Goal: Transaction & Acquisition: Subscribe to service/newsletter

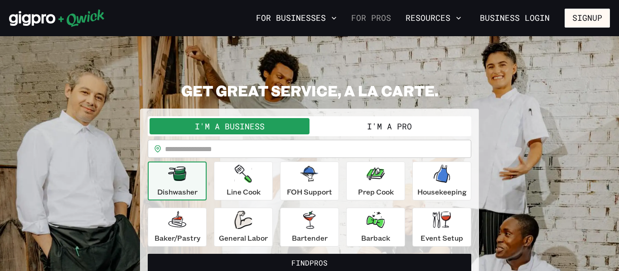
click at [371, 19] on link "For Pros" at bounding box center [371, 17] width 47 height 15
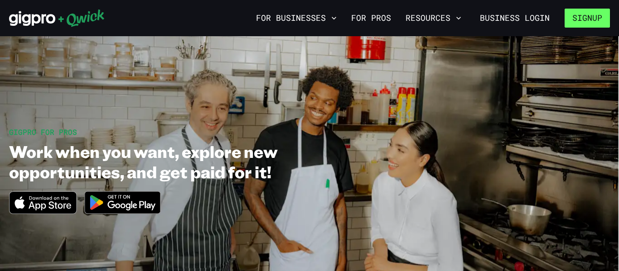
click at [595, 16] on button "Signup" at bounding box center [587, 18] width 45 height 19
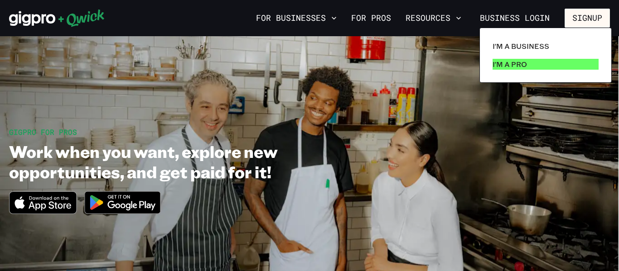
click at [517, 62] on p "I'm a Pro" at bounding box center [510, 64] width 34 height 11
click at [500, 69] on p "I'm a Pro" at bounding box center [510, 64] width 34 height 11
click at [500, 63] on p "I'm a Pro" at bounding box center [510, 64] width 34 height 11
click at [518, 66] on p "I'm a Pro" at bounding box center [510, 64] width 34 height 11
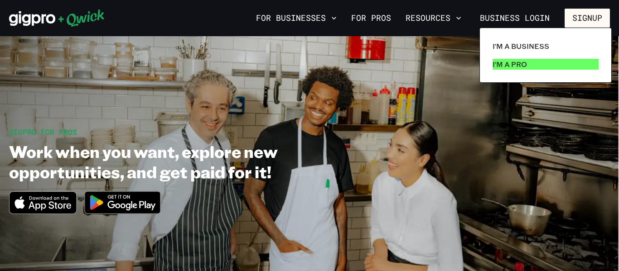
click at [518, 66] on p "I'm a Pro" at bounding box center [510, 64] width 34 height 11
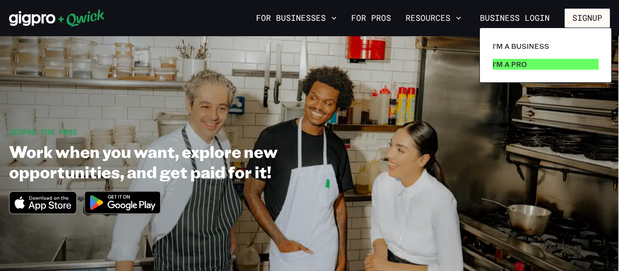
click at [518, 66] on p "I'm a Pro" at bounding box center [510, 64] width 34 height 11
click at [538, 20] on div at bounding box center [309, 135] width 619 height 271
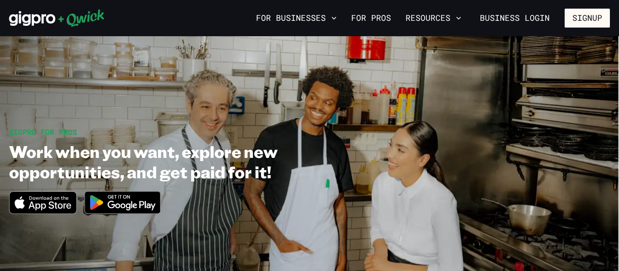
click at [81, 121] on section "GIGPRO FOR PROS Work when you want, explore new opportunities, and get paid for…" at bounding box center [309, 174] width 619 height 277
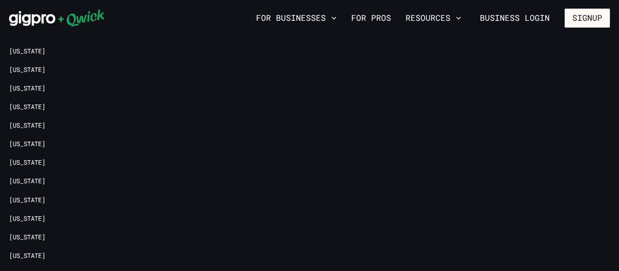
scroll to position [2162, 0]
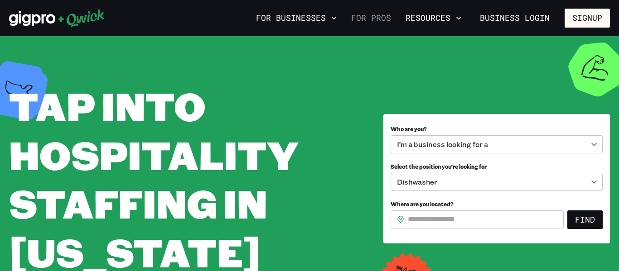
click at [368, 19] on link "For Pros" at bounding box center [371, 17] width 47 height 15
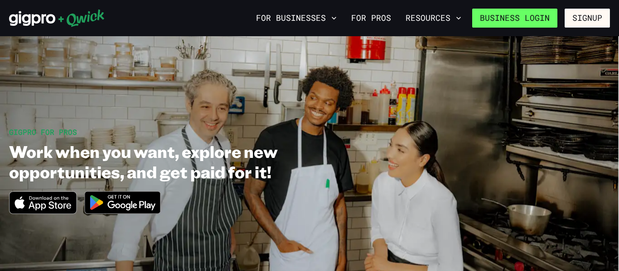
click at [494, 19] on link "Business Login" at bounding box center [514, 18] width 85 height 19
